Goal: Task Accomplishment & Management: Use online tool/utility

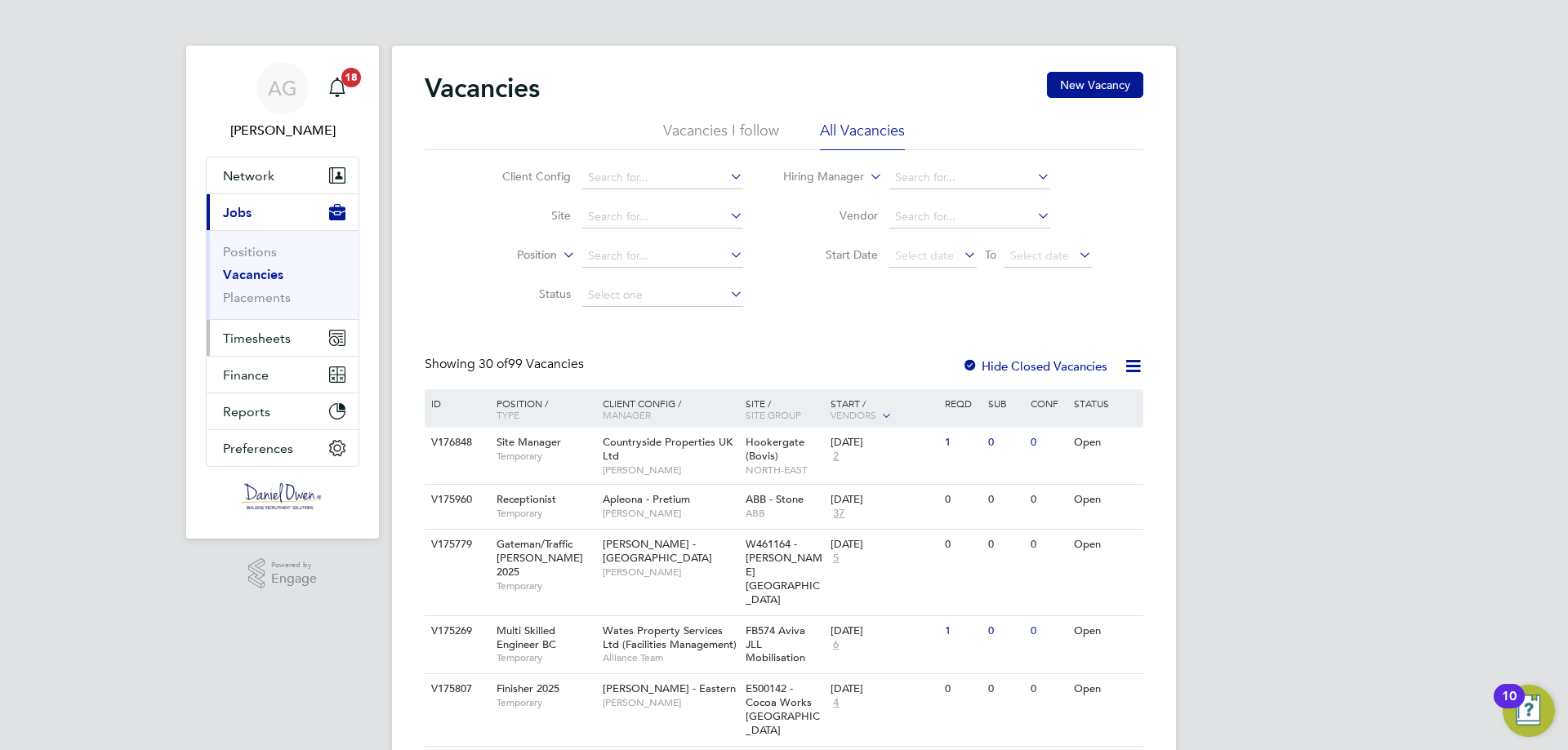
click at [276, 344] on span "Timesheets" at bounding box center [257, 338] width 68 height 16
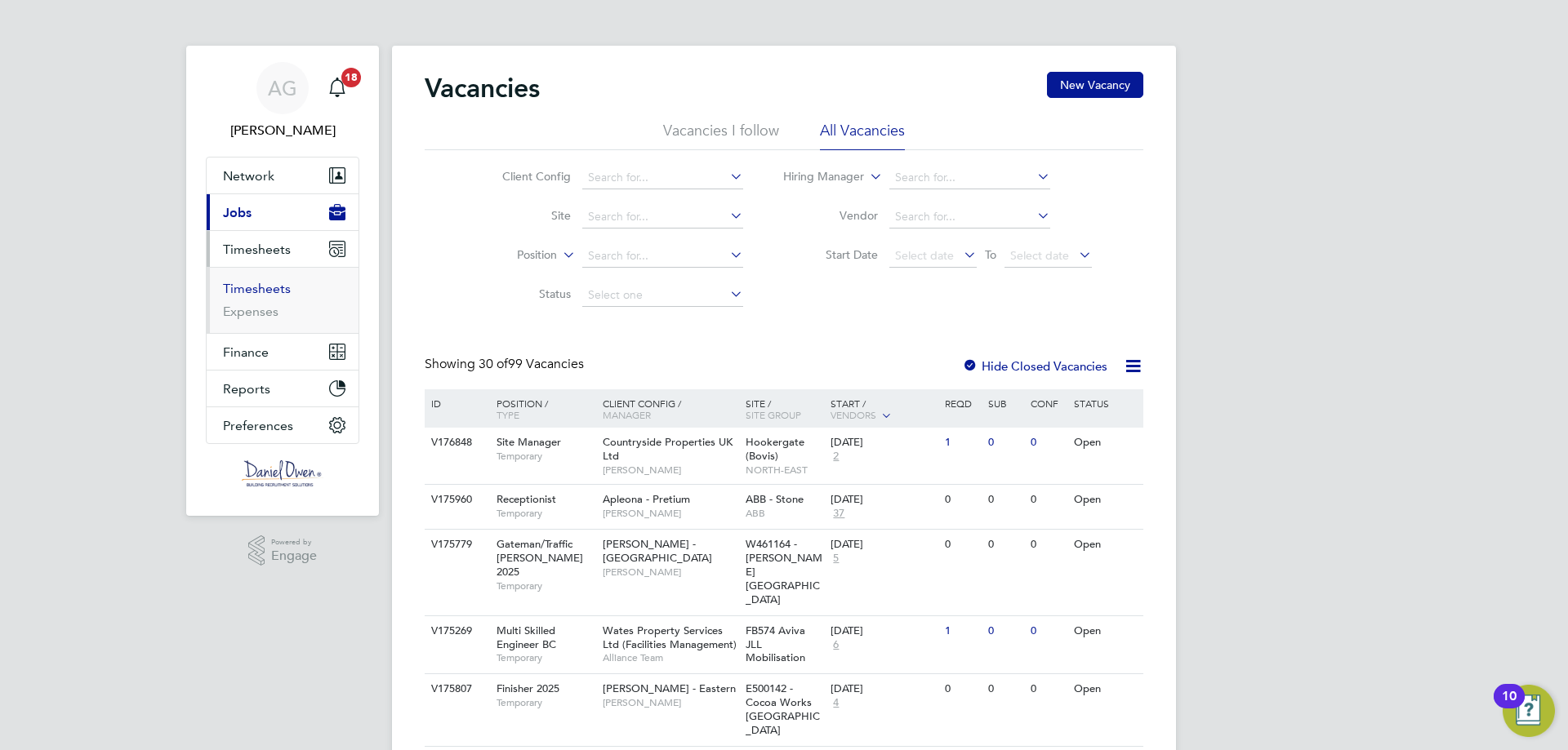
click at [266, 286] on link "Timesheets" at bounding box center [257, 288] width 68 height 16
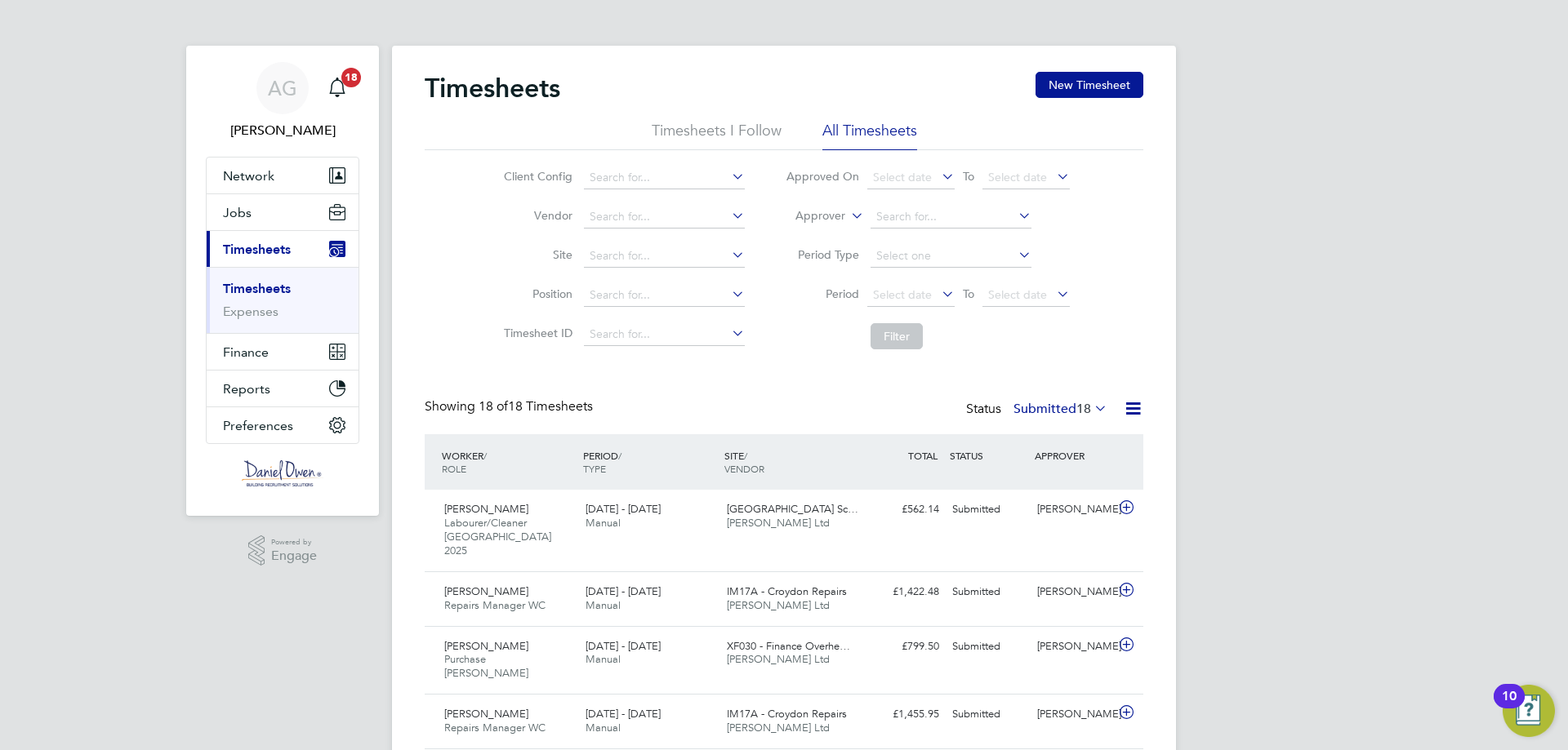
click at [840, 214] on label "Approver" at bounding box center [808, 217] width 73 height 17
click at [832, 235] on li "Worker" at bounding box center [805, 234] width 81 height 21
click at [880, 213] on input at bounding box center [951, 217] width 161 height 23
click at [968, 259] on li "[DATE] Akhayere" at bounding box center [950, 262] width 163 height 22
type input "[DATE] Akhayere"
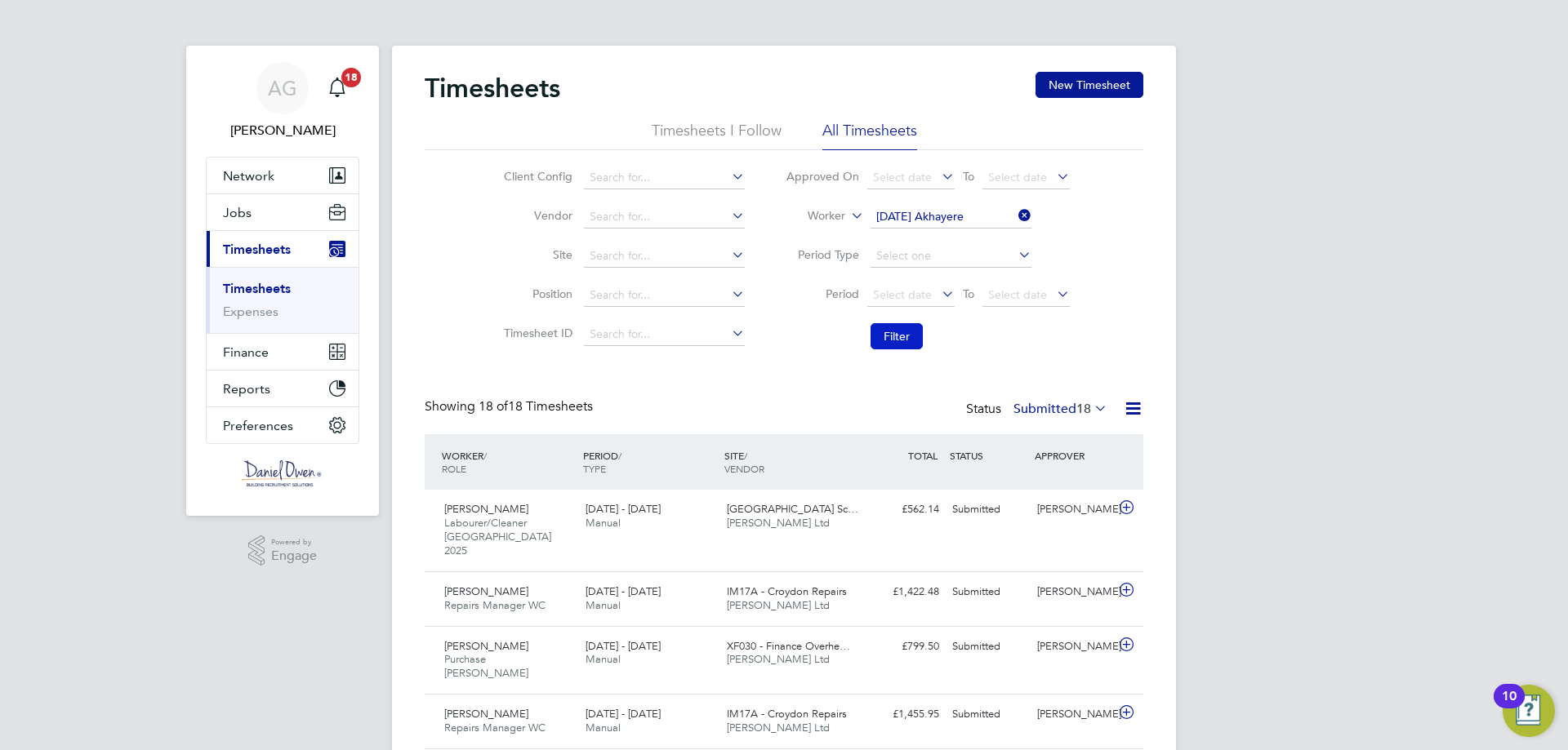
click at [889, 335] on button "Filter" at bounding box center [897, 336] width 52 height 26
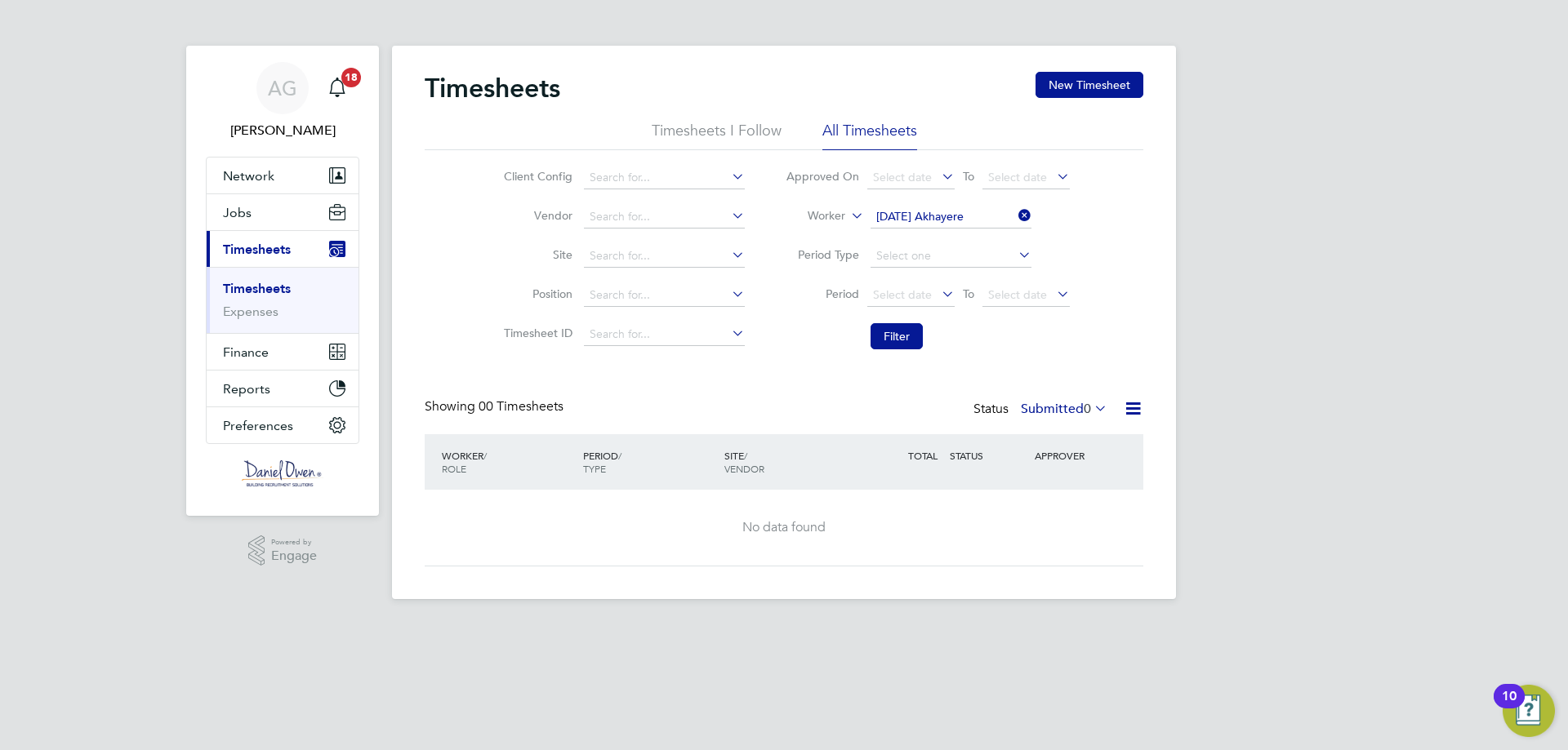
click at [1084, 409] on span "0" at bounding box center [1088, 409] width 7 height 17
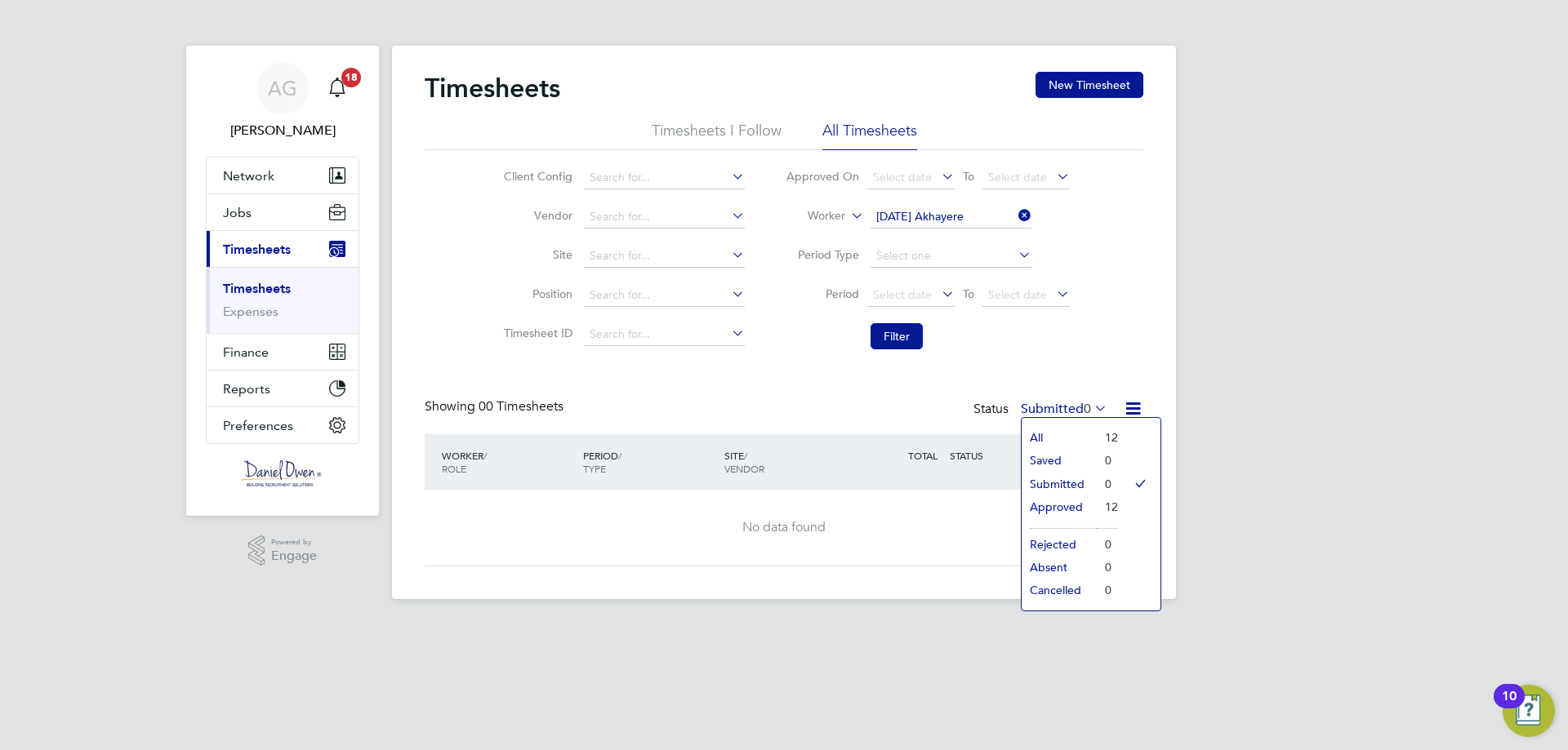
click at [1070, 431] on li "All" at bounding box center [1059, 437] width 75 height 23
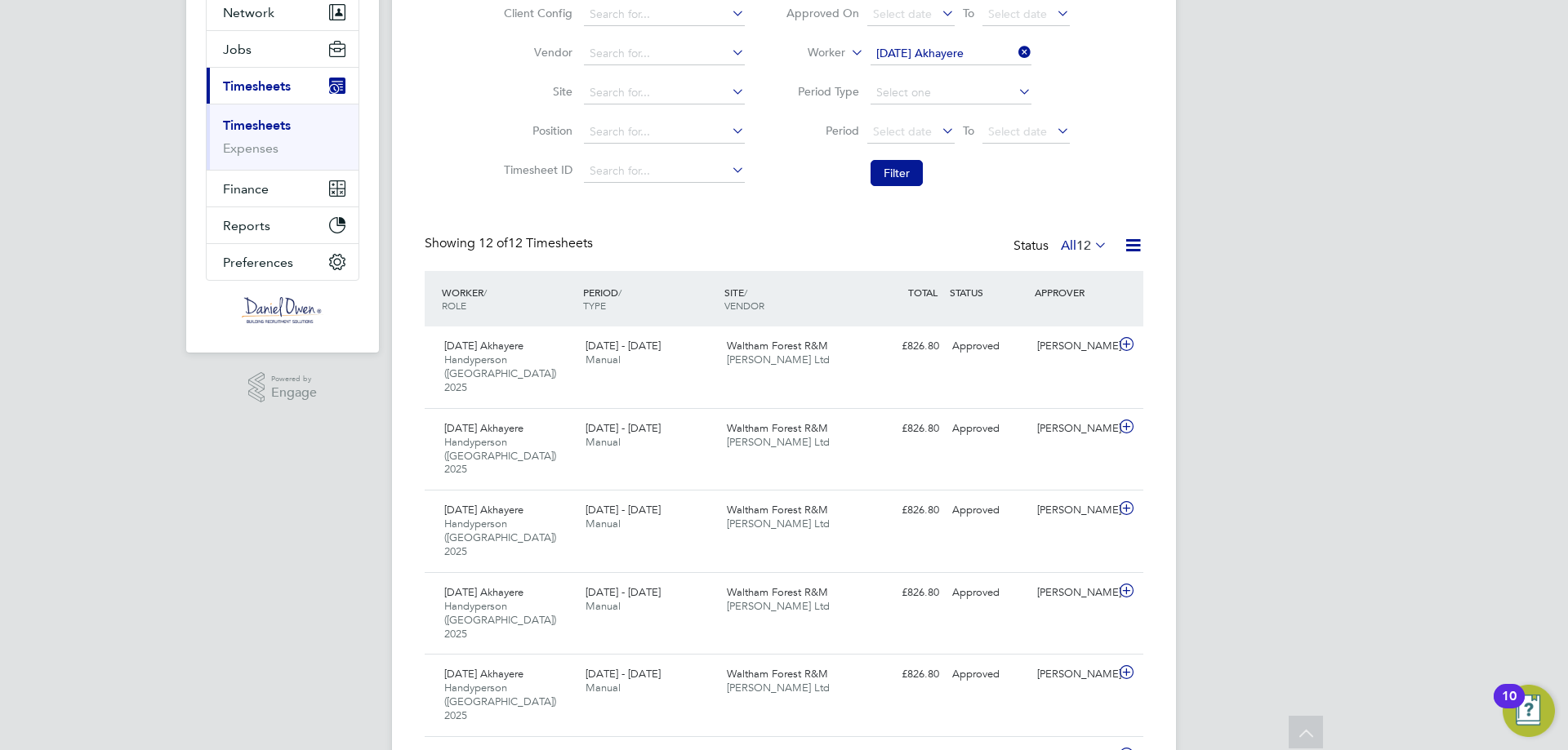
click at [1250, 286] on div "AG [PERSON_NAME] Notifications 18 Applications: Network Team Members Businesses…" at bounding box center [784, 603] width 1568 height 1534
click at [715, 342] on div "[DATE] - [DATE] Manual" at bounding box center [649, 353] width 141 height 40
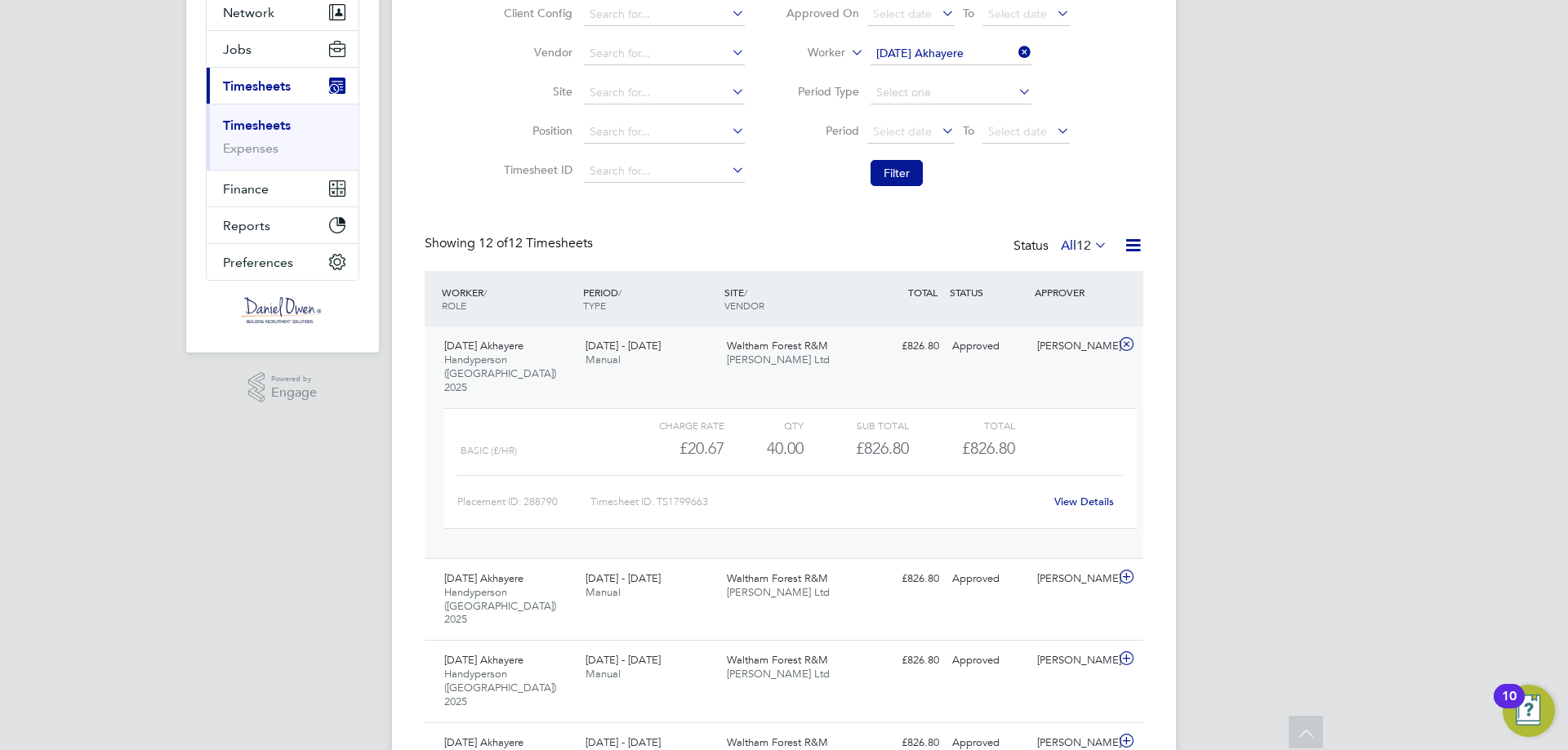
click at [836, 351] on div "Waltham Forest R&M [PERSON_NAME] Ltd" at bounding box center [791, 353] width 141 height 40
